Goal: Task Accomplishment & Management: Manage account settings

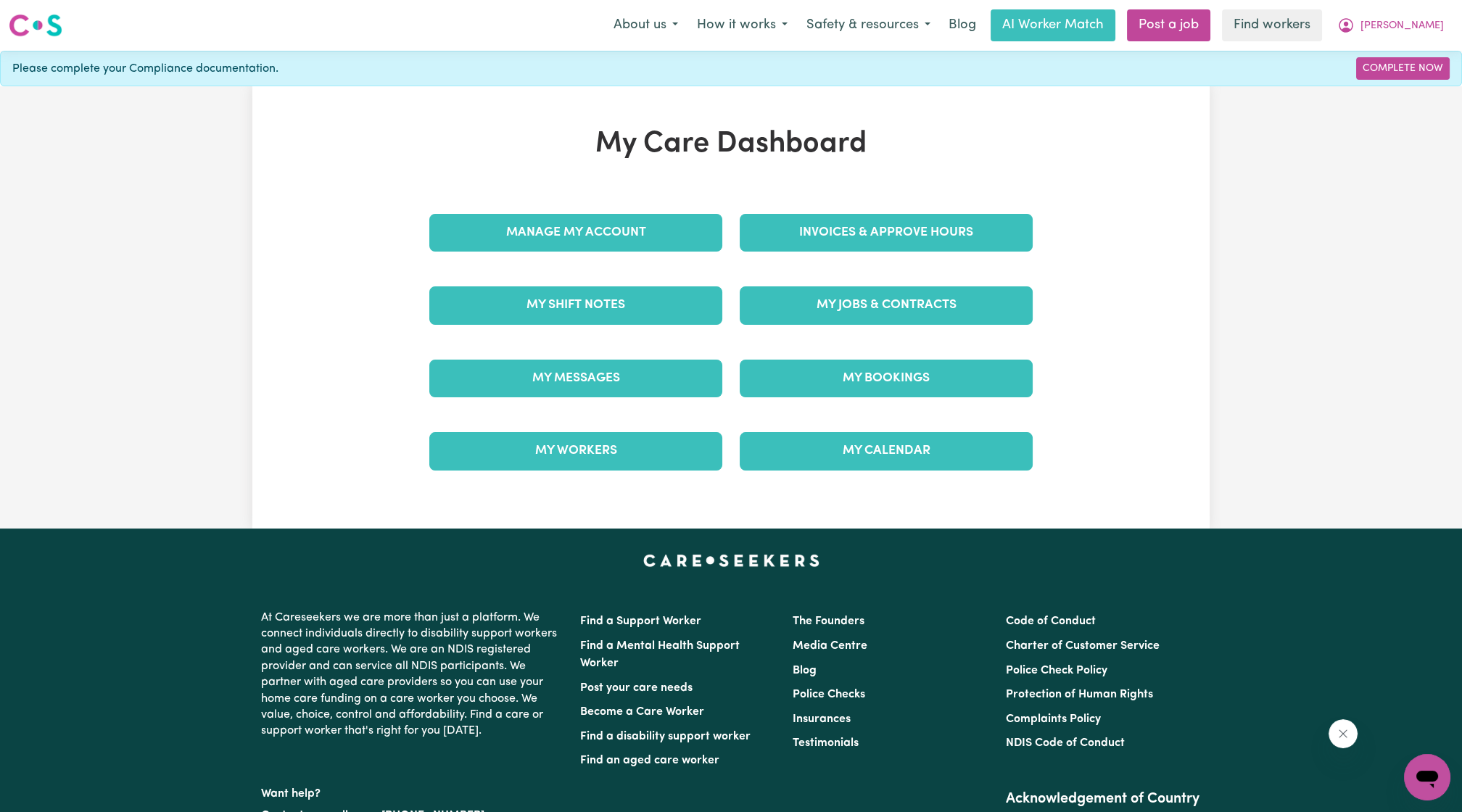
click at [909, 160] on h1 "My Care Dashboard" at bounding box center [731, 144] width 621 height 35
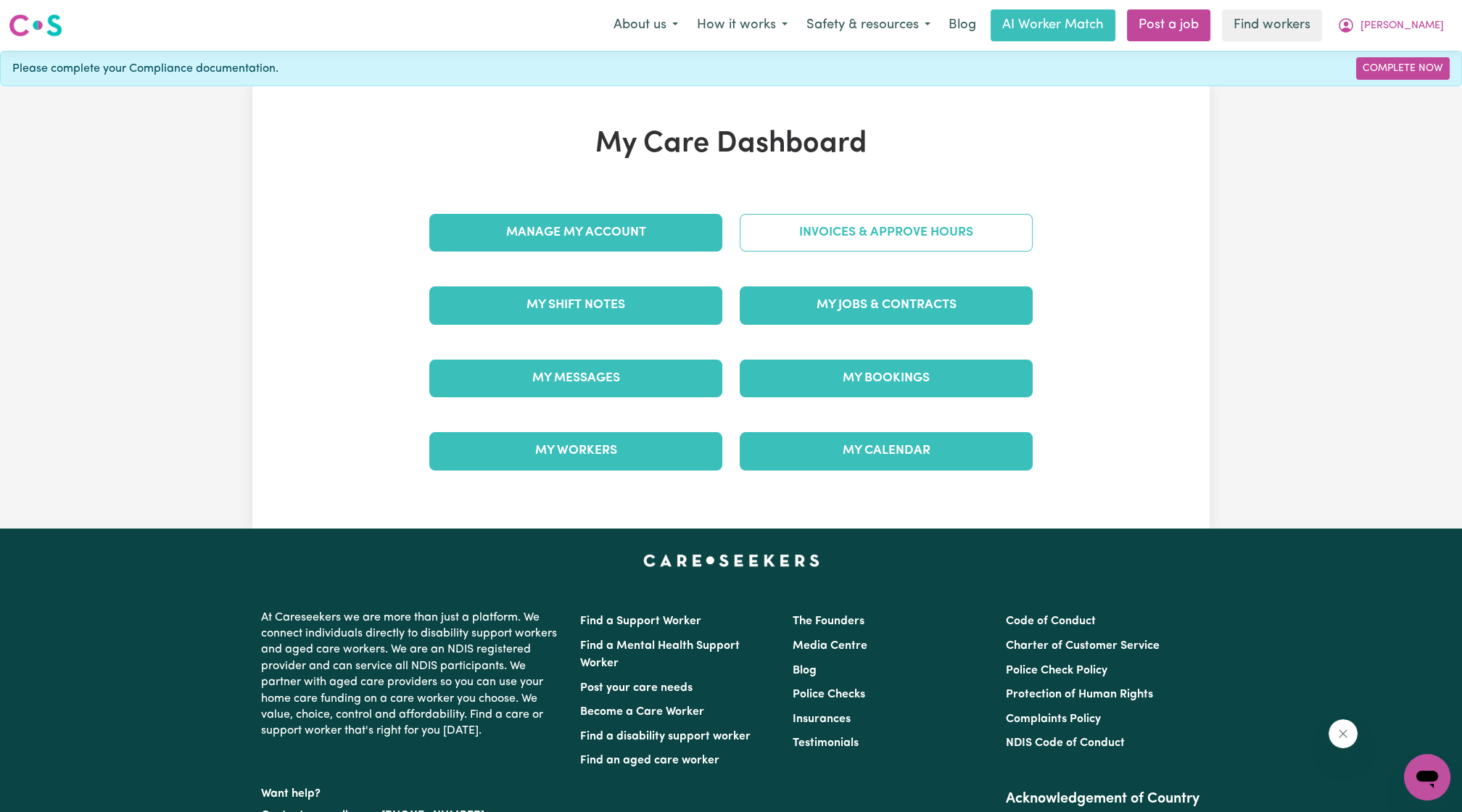
click at [878, 221] on link "Invoices & Approve Hours" at bounding box center [886, 233] width 293 height 38
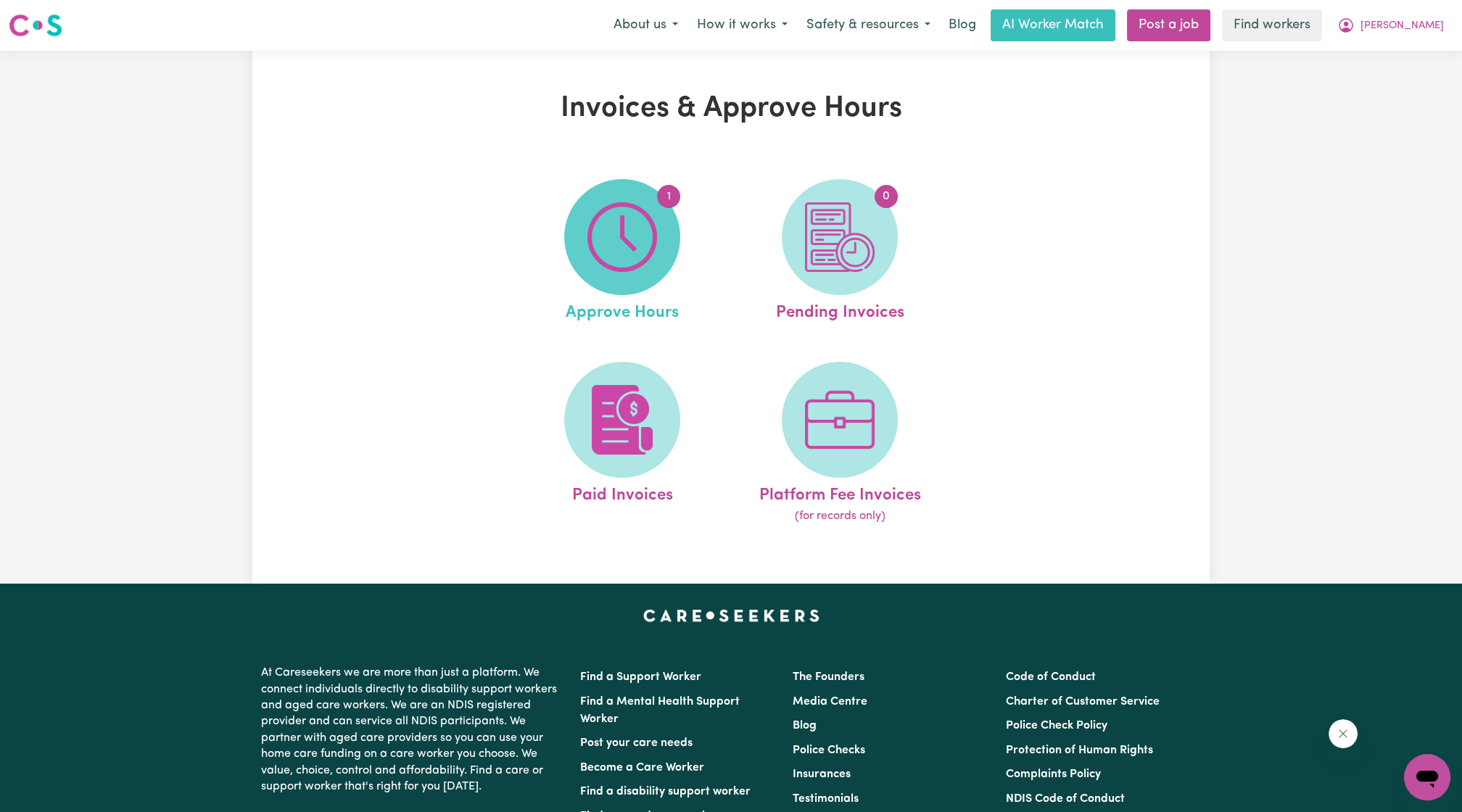
click at [642, 223] on img at bounding box center [622, 237] width 69 height 69
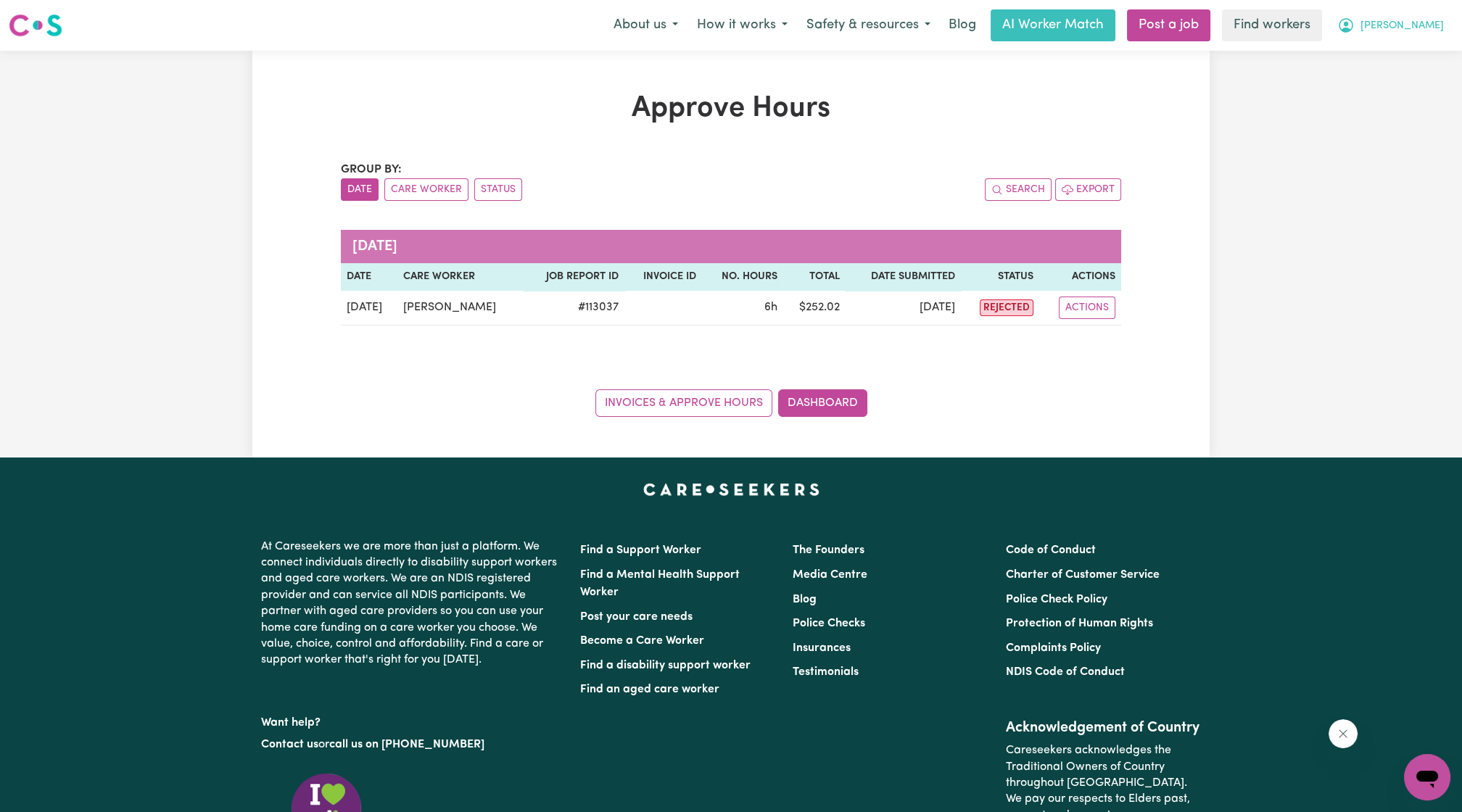
click at [1435, 33] on span "[PERSON_NAME]" at bounding box center [1402, 25] width 84 height 16
click at [1408, 55] on link "My Dashboard" at bounding box center [1394, 57] width 114 height 28
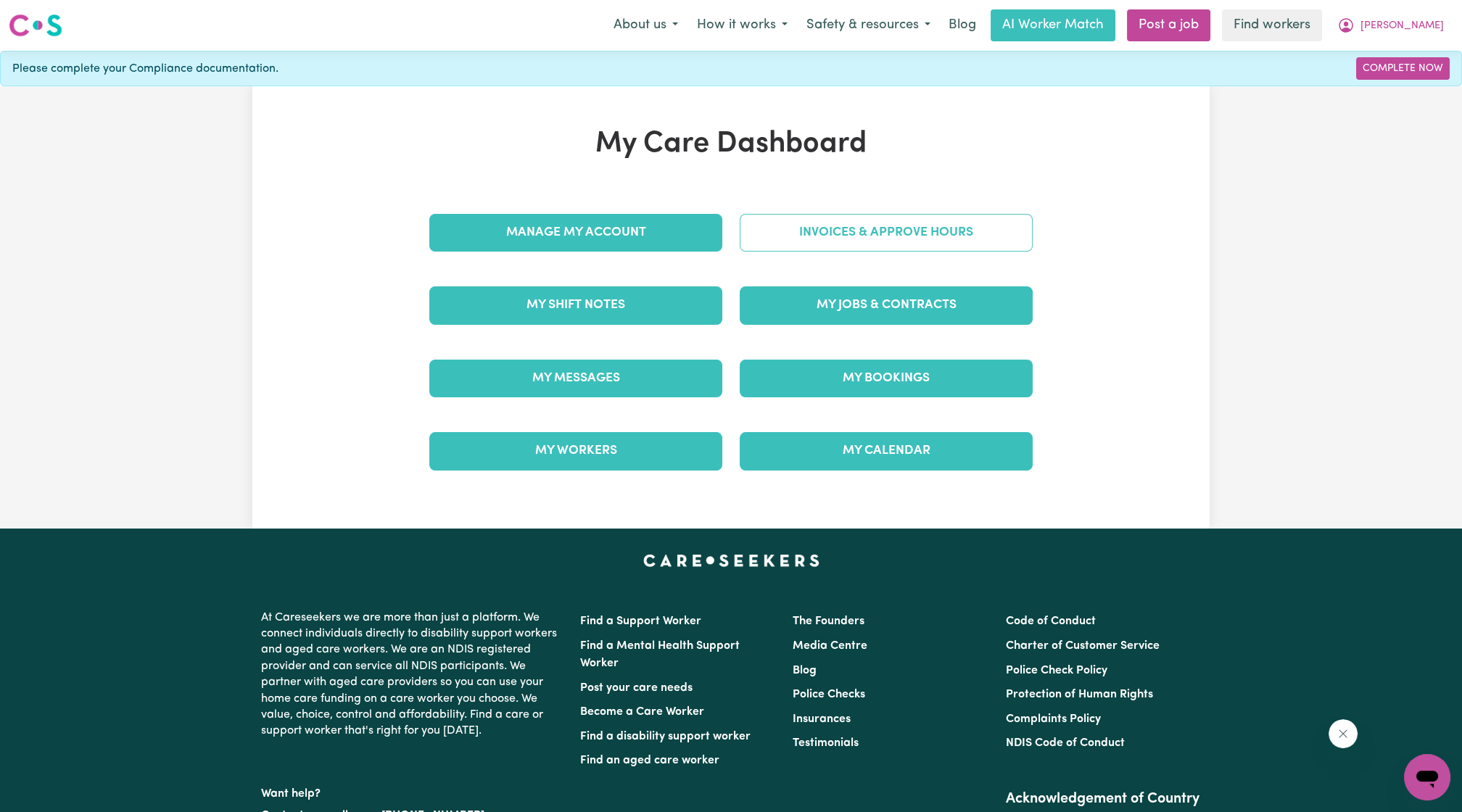
click at [936, 225] on link "Invoices & Approve Hours" at bounding box center [886, 233] width 293 height 38
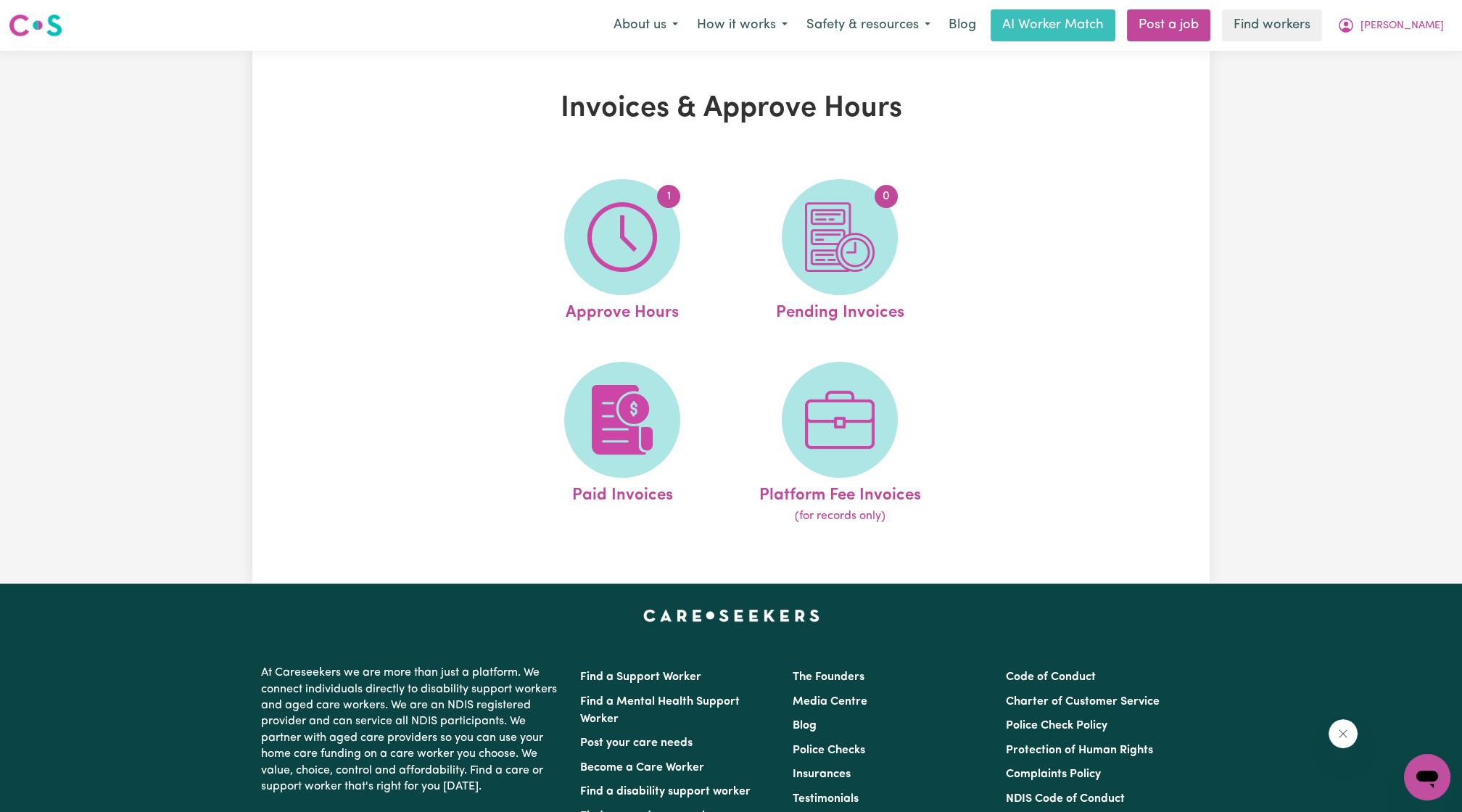
click at [483, 425] on div "1 Approve Hours 0 Pending Invoices Paid Invoices Platform Fee Invoices (for rec…" at bounding box center [730, 352] width 531 height 382
click at [586, 414] on span at bounding box center [622, 420] width 116 height 116
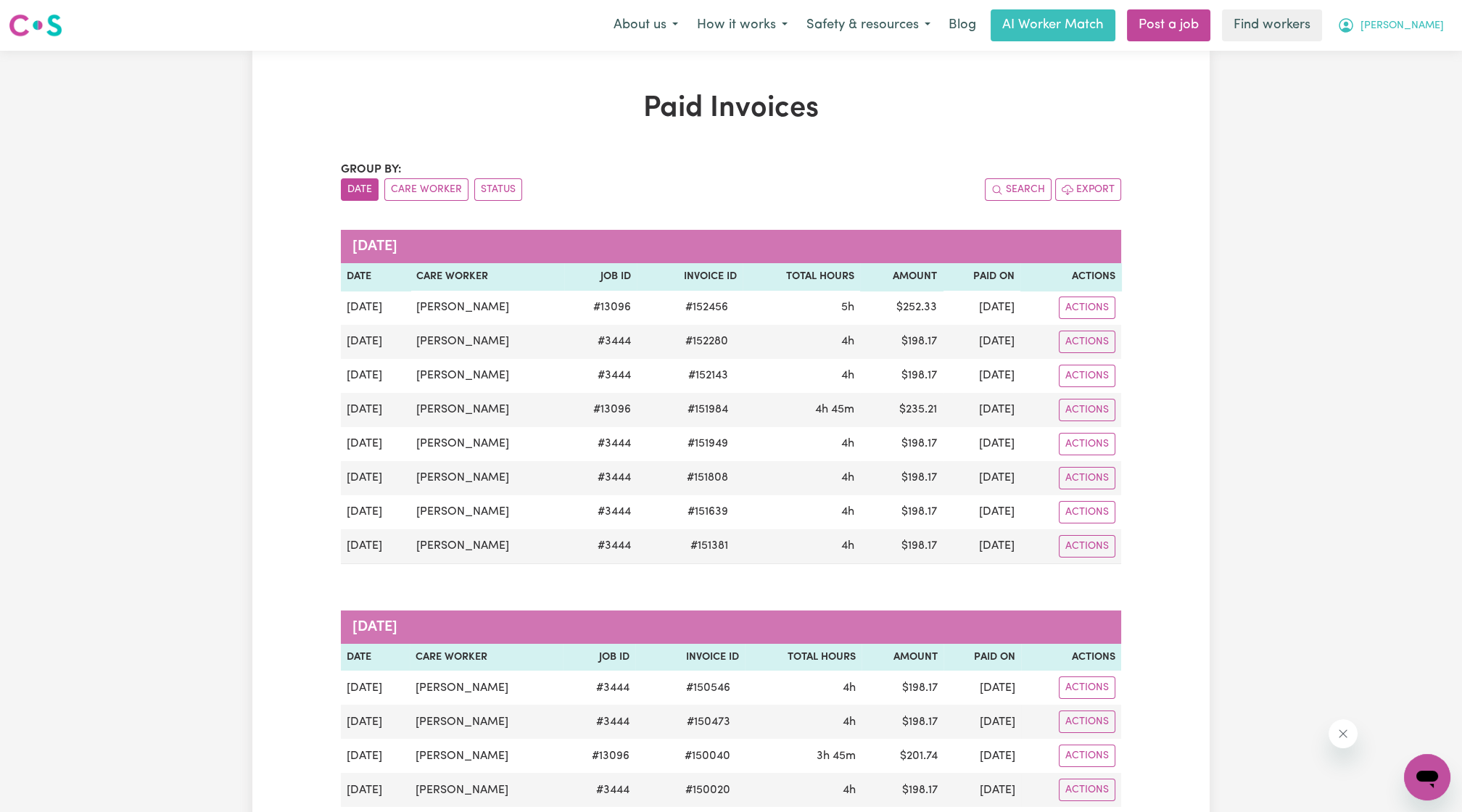
click at [1411, 19] on button "[PERSON_NAME]" at bounding box center [1390, 25] width 125 height 30
click at [1360, 85] on link "Logout" at bounding box center [1394, 83] width 114 height 28
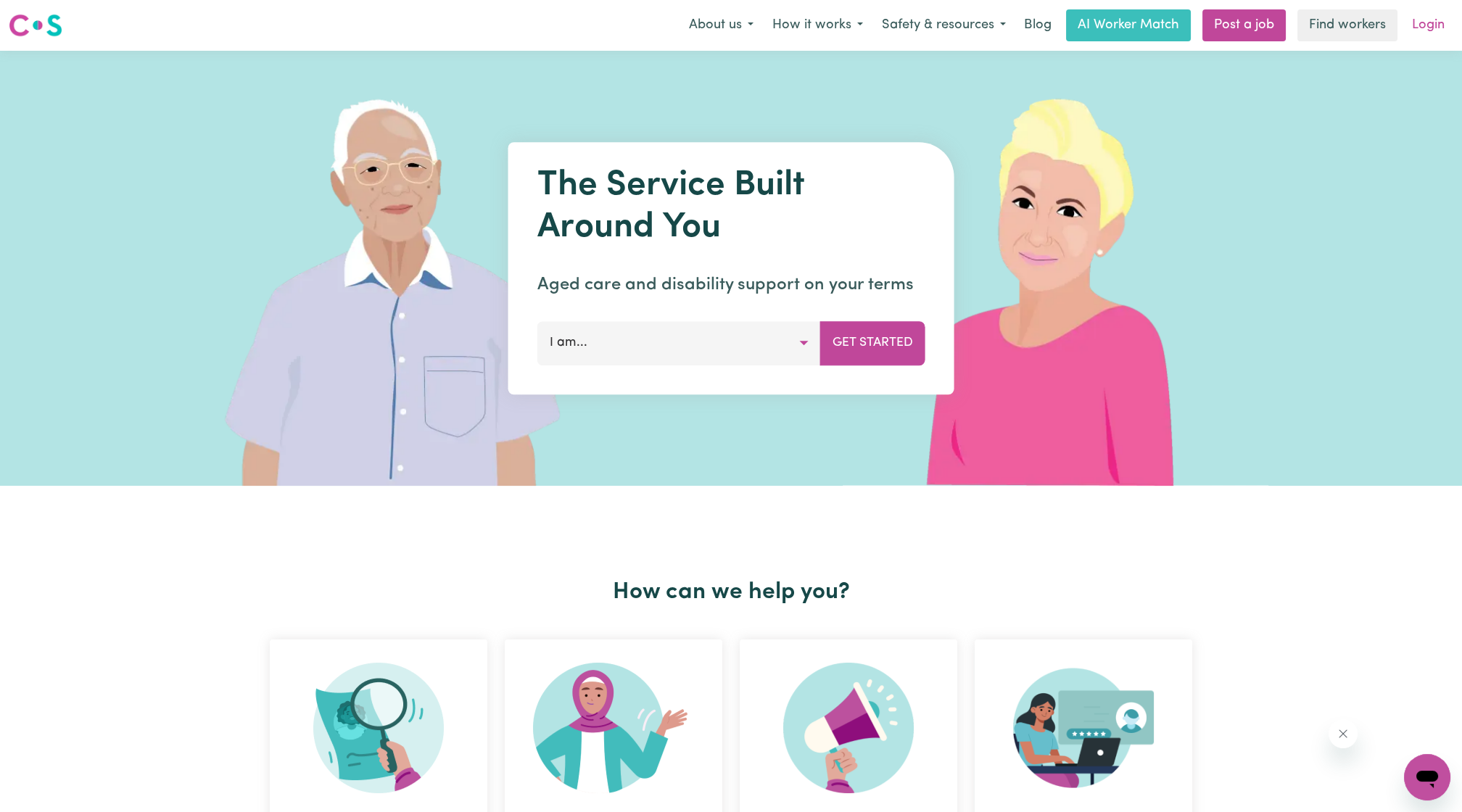
click at [1428, 25] on link "Login" at bounding box center [1427, 25] width 50 height 32
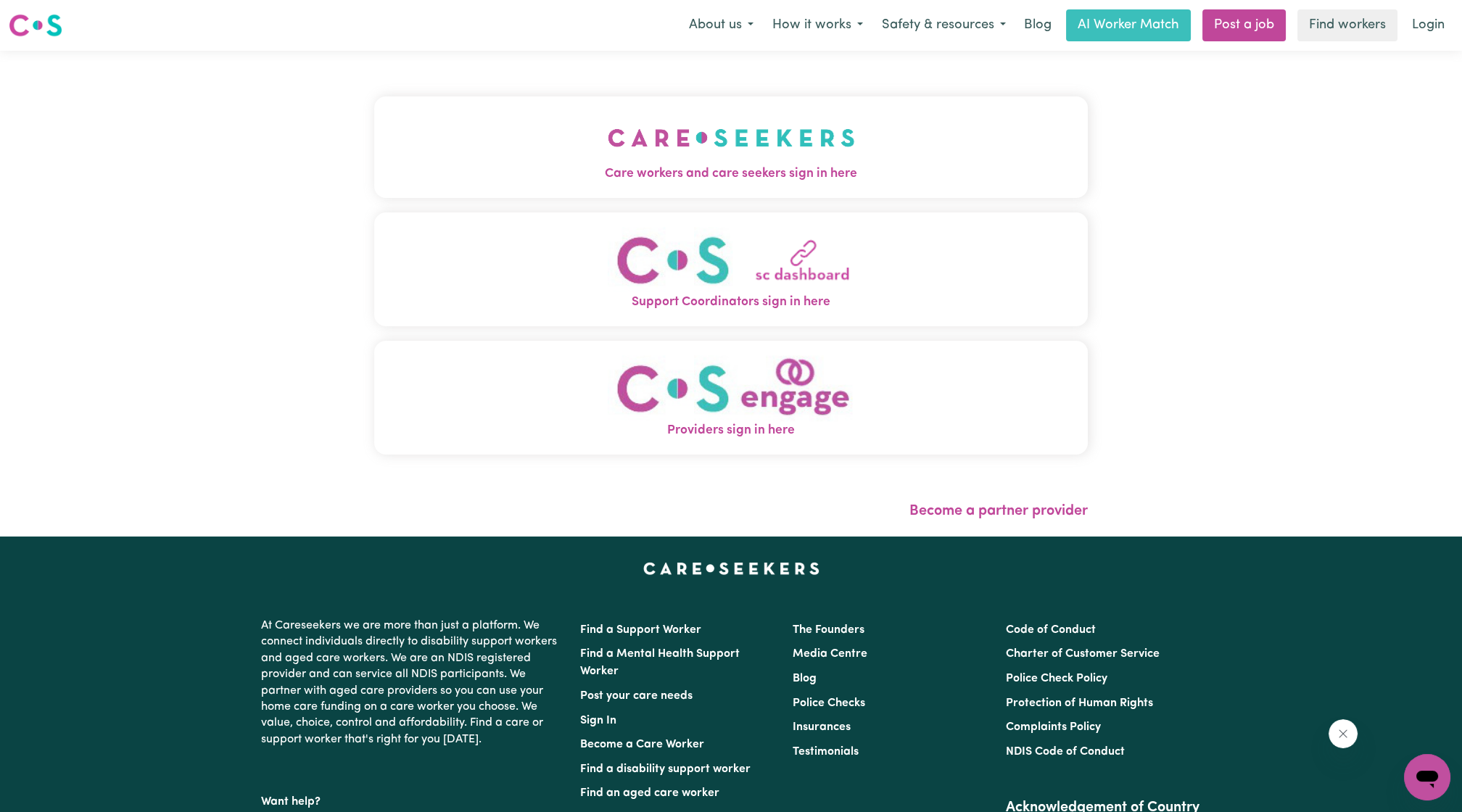
click at [752, 82] on div "Care workers and care seekers sign in here Support Coordinators sign in here Pr…" at bounding box center [730, 283] width 713 height 406
click at [734, 123] on img "Care workers and care seekers sign in here" at bounding box center [731, 137] width 247 height 53
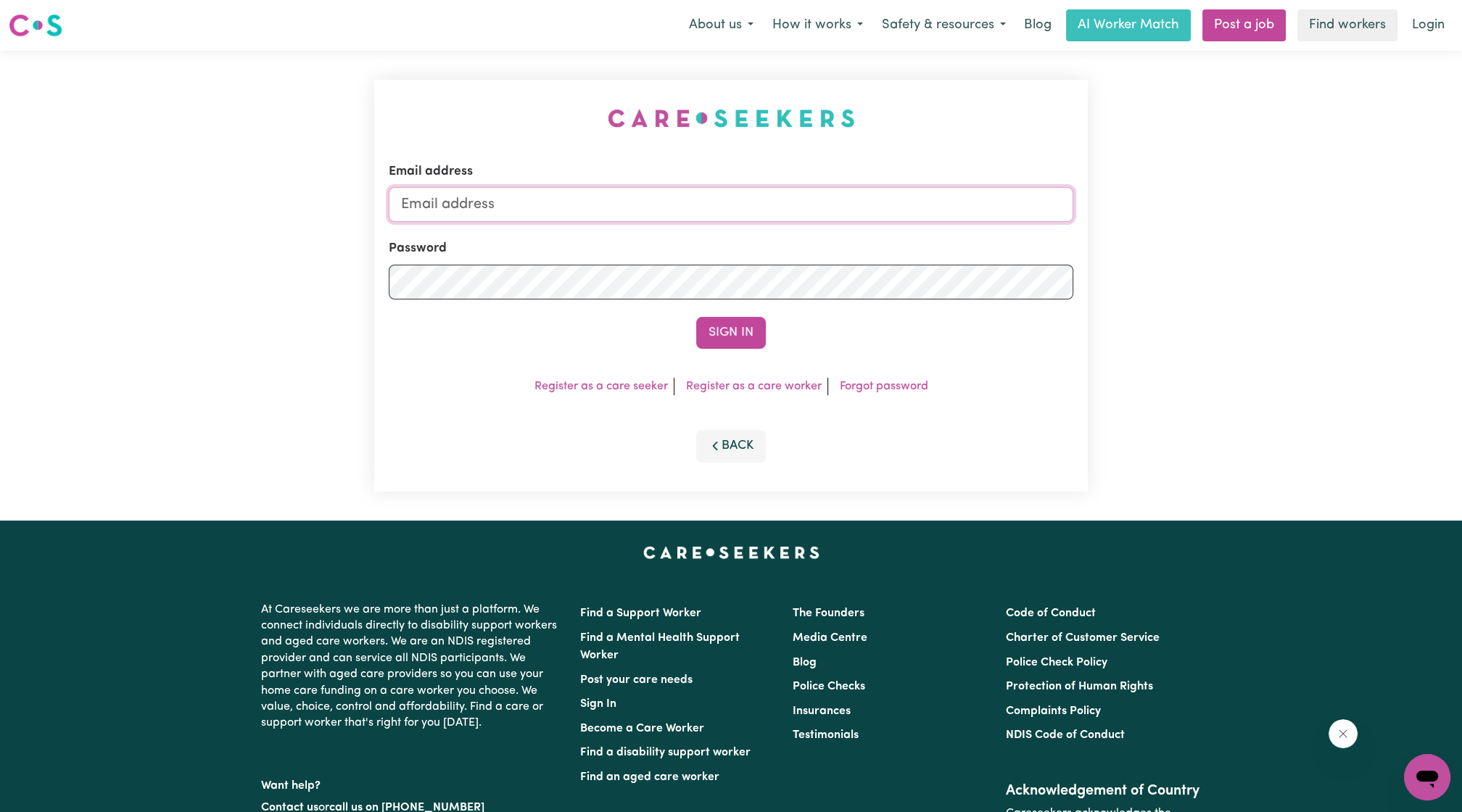
click at [637, 209] on input "Email address" at bounding box center [730, 204] width 684 height 35
drag, startPoint x: 472, startPoint y: 199, endPoint x: 795, endPoint y: 217, distance: 323.5
click at [795, 217] on input "[EMAIL_ADDRESS][PERSON_NAME][DOMAIN_NAME]" at bounding box center [730, 204] width 684 height 35
type input "[EMAIL_ADDRESS][DOMAIN_NAME]"
click at [741, 347] on button "Sign In" at bounding box center [731, 333] width 69 height 32
